Goal: Information Seeking & Learning: Learn about a topic

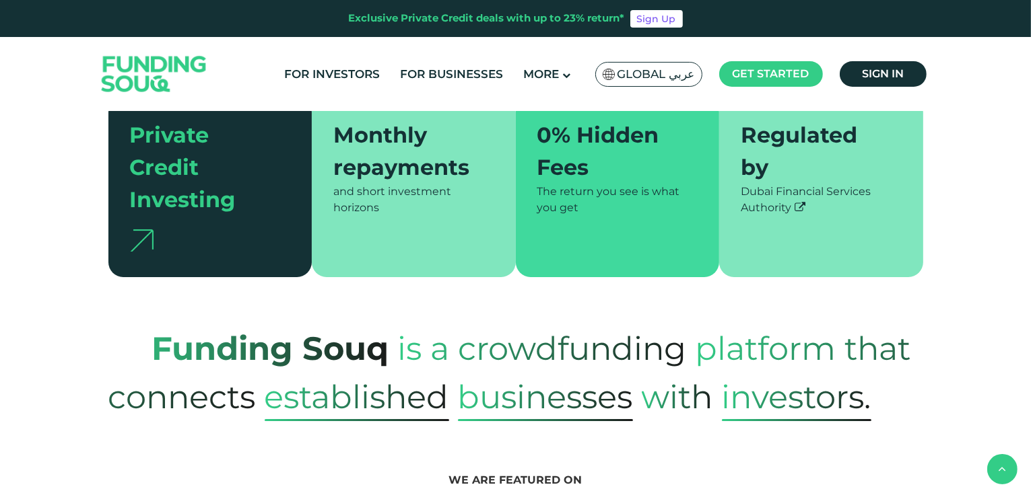
scroll to position [471, 0]
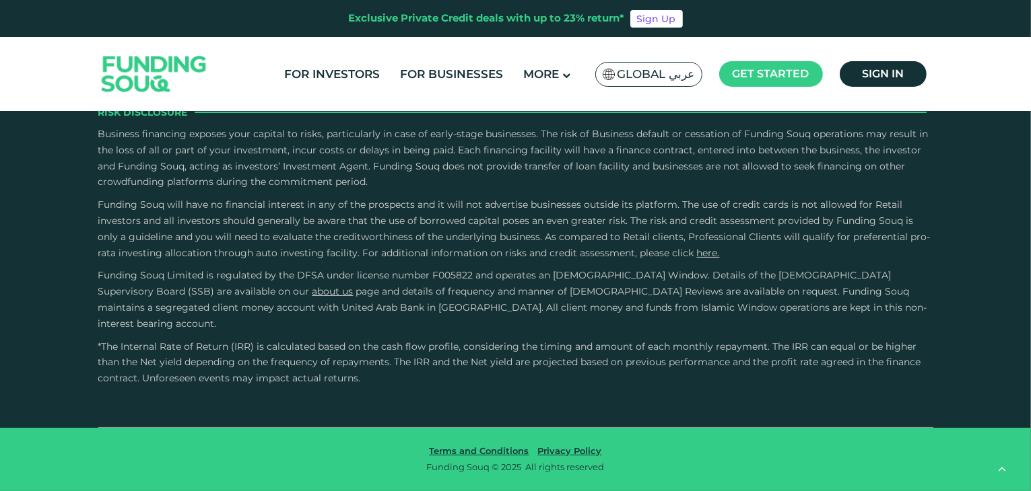
type tc-range-slider "4"
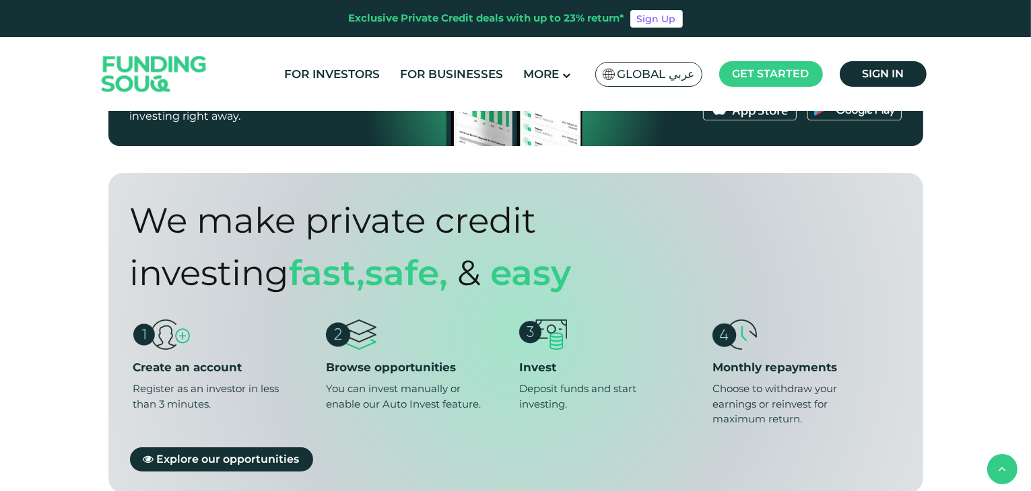
scroll to position [673, 0]
